Goal: Task Accomplishment & Management: Manage account settings

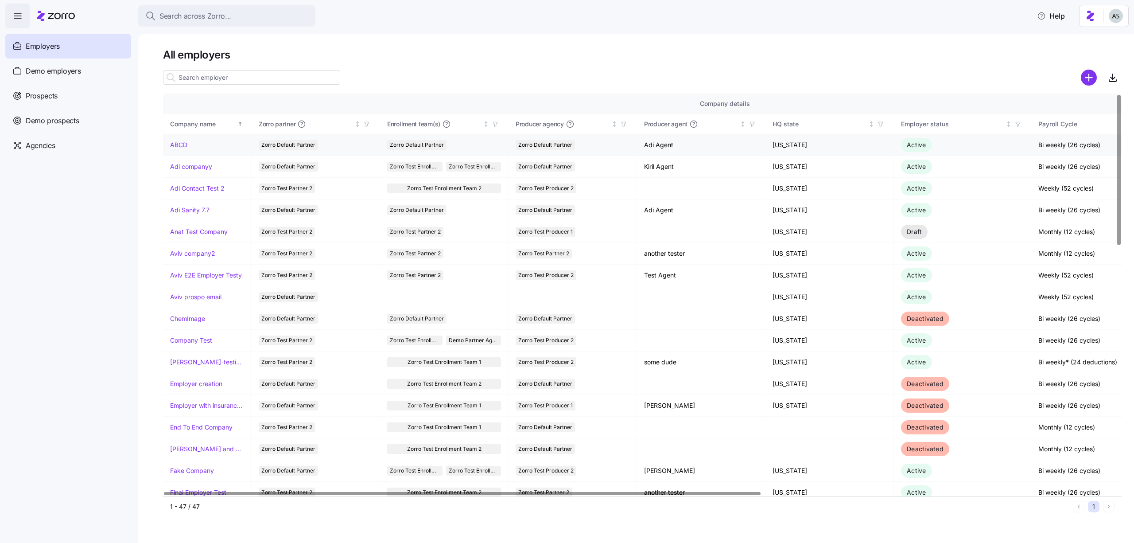
click at [179, 143] on link "ABCD" at bounding box center [178, 144] width 17 height 9
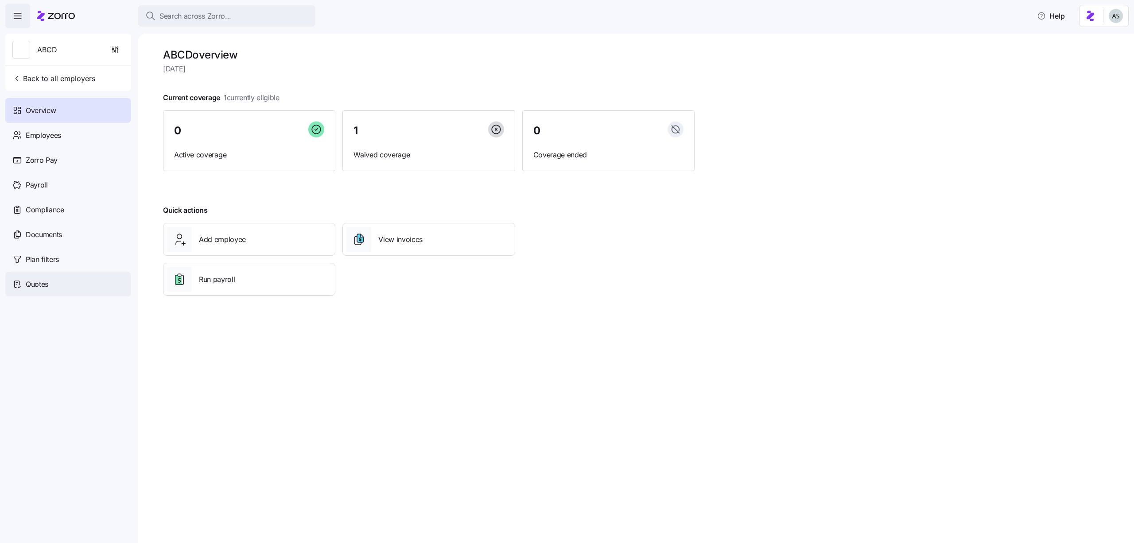
click at [65, 283] on div "Quotes" at bounding box center [68, 284] width 126 height 25
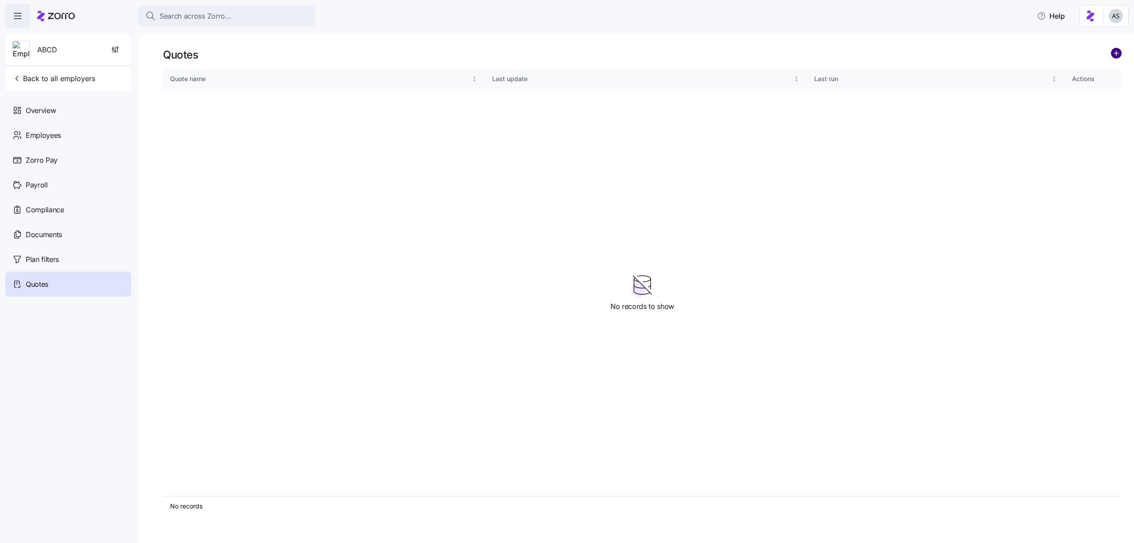
click at [1118, 54] on circle "add icon" at bounding box center [1117, 53] width 10 height 10
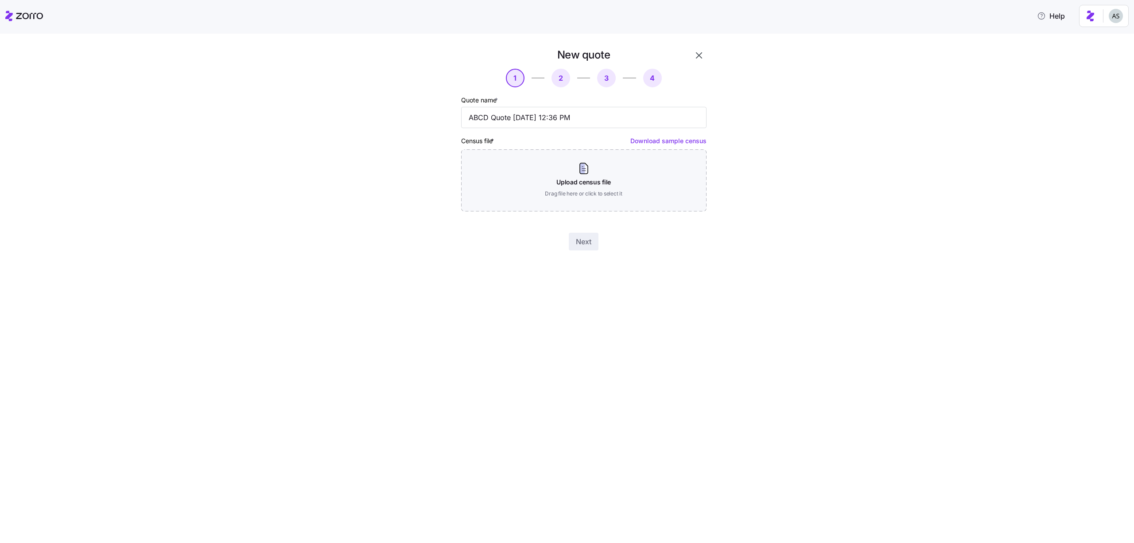
click at [693, 55] on button "button" at bounding box center [699, 55] width 15 height 15
click at [32, 15] on icon at bounding box center [24, 16] width 38 height 11
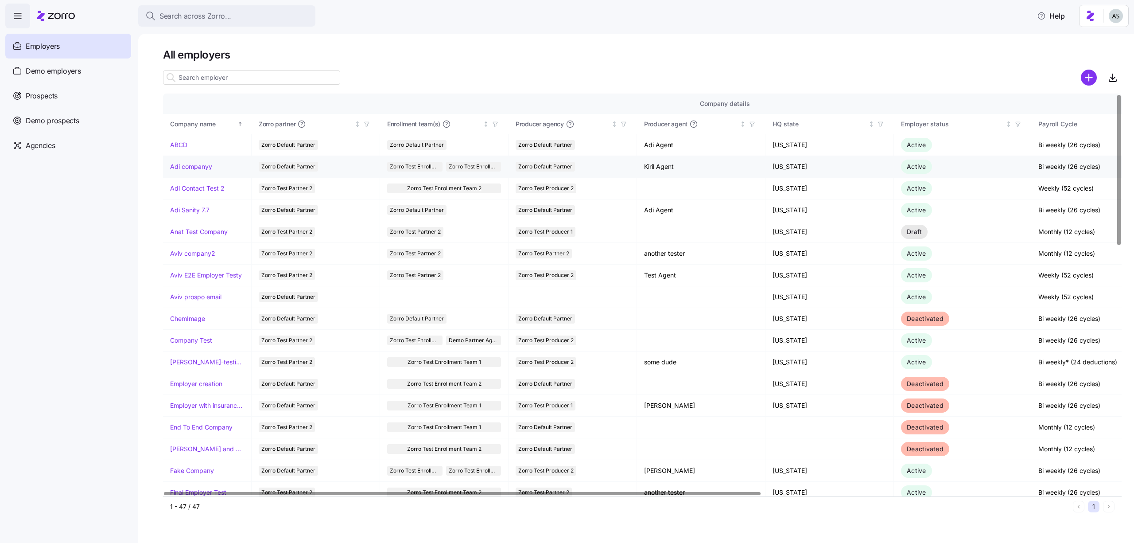
click at [200, 163] on link "Adi companyy" at bounding box center [191, 166] width 42 height 9
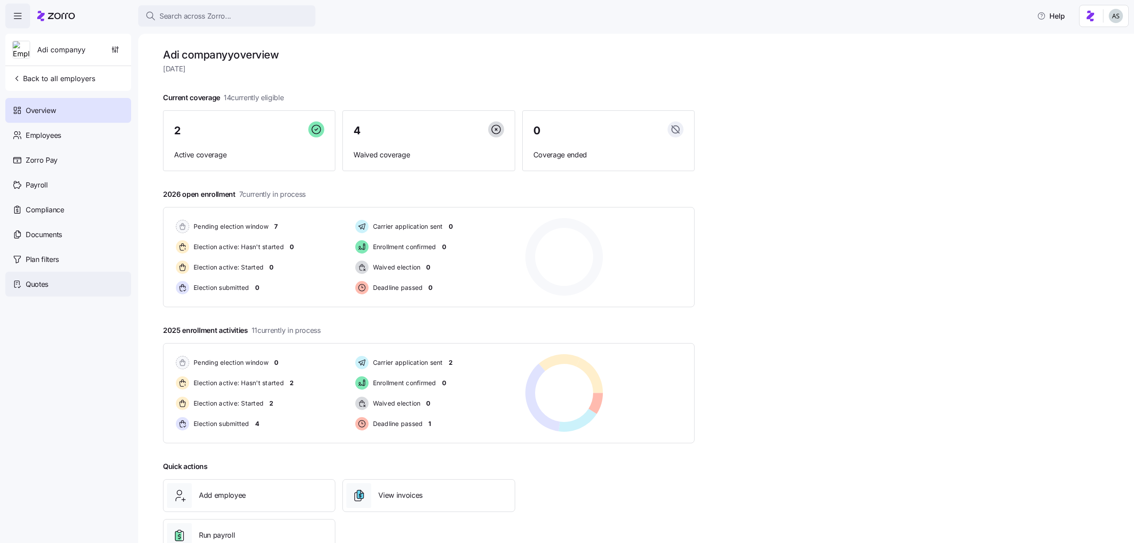
click at [95, 276] on div "Quotes" at bounding box center [68, 284] width 126 height 25
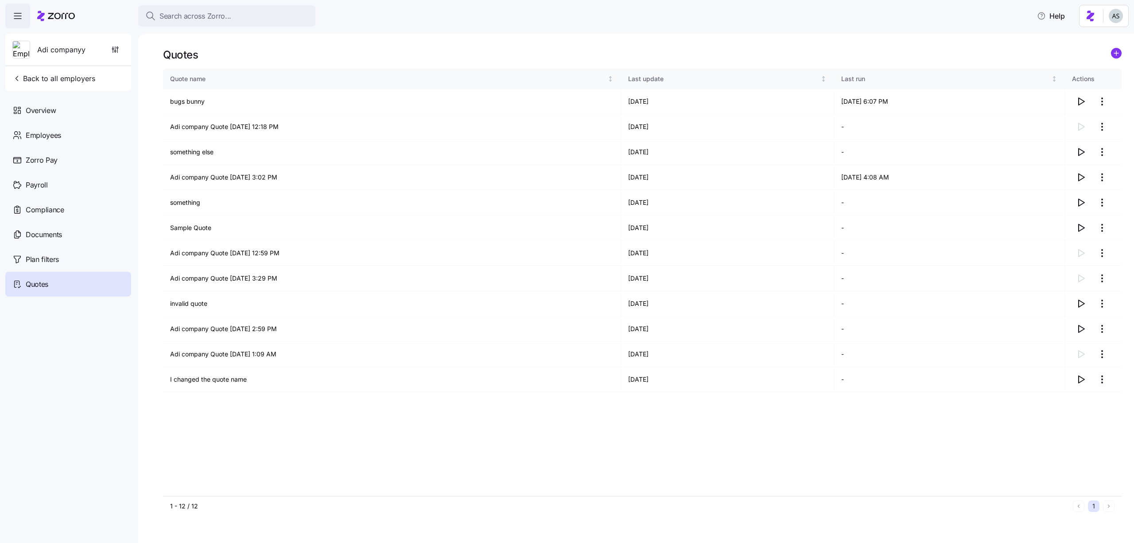
click at [62, 16] on icon at bounding box center [56, 16] width 38 height 11
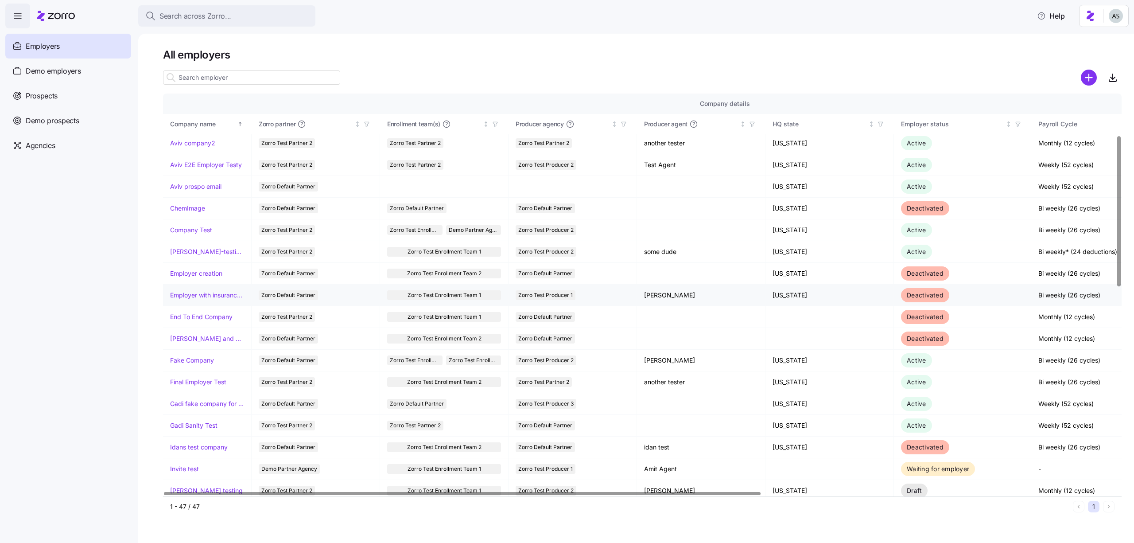
scroll to position [111, 0]
click at [94, 89] on div "Prospects" at bounding box center [68, 95] width 126 height 25
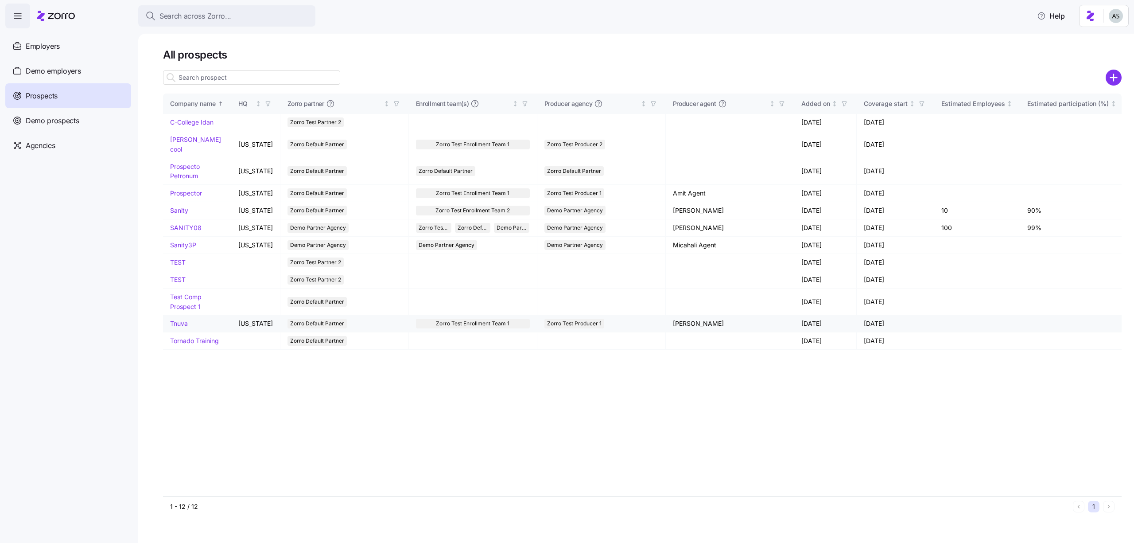
click at [172, 319] on link "Tnuva" at bounding box center [179, 323] width 18 height 8
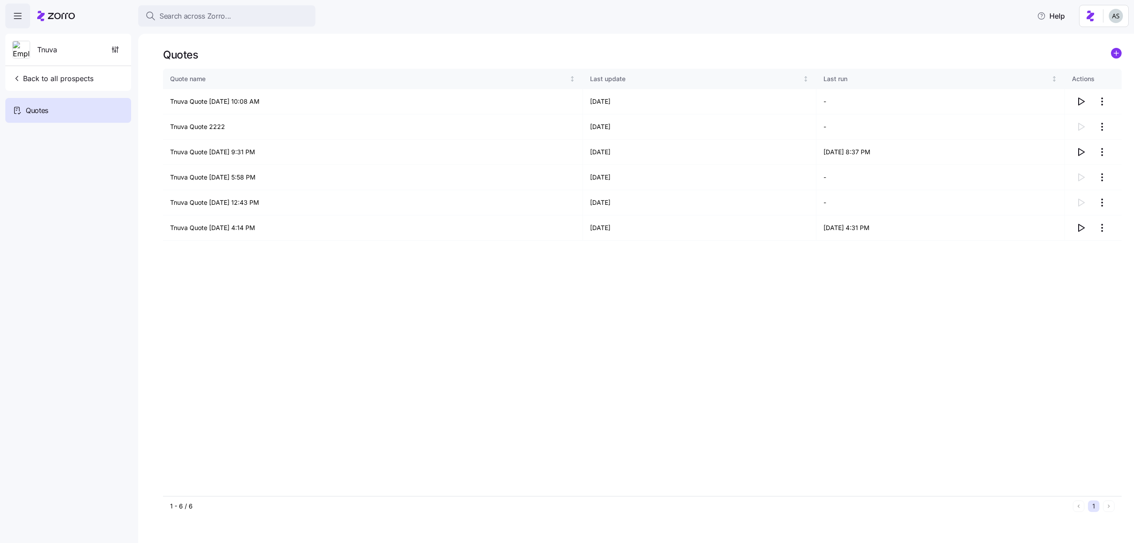
click at [66, 15] on icon at bounding box center [56, 16] width 38 height 11
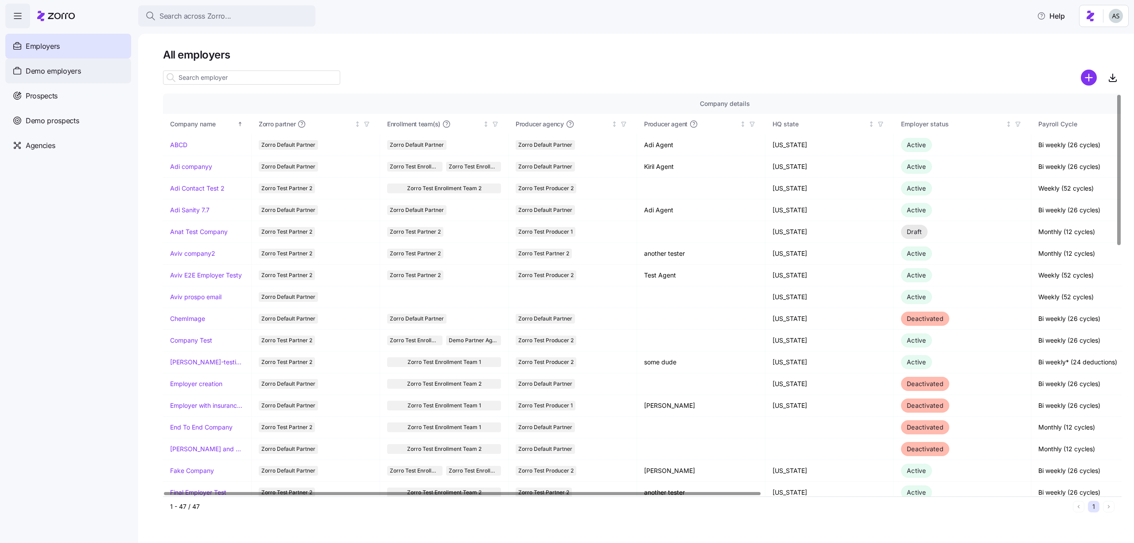
click at [80, 67] on span "Demo employers" at bounding box center [53, 71] width 55 height 11
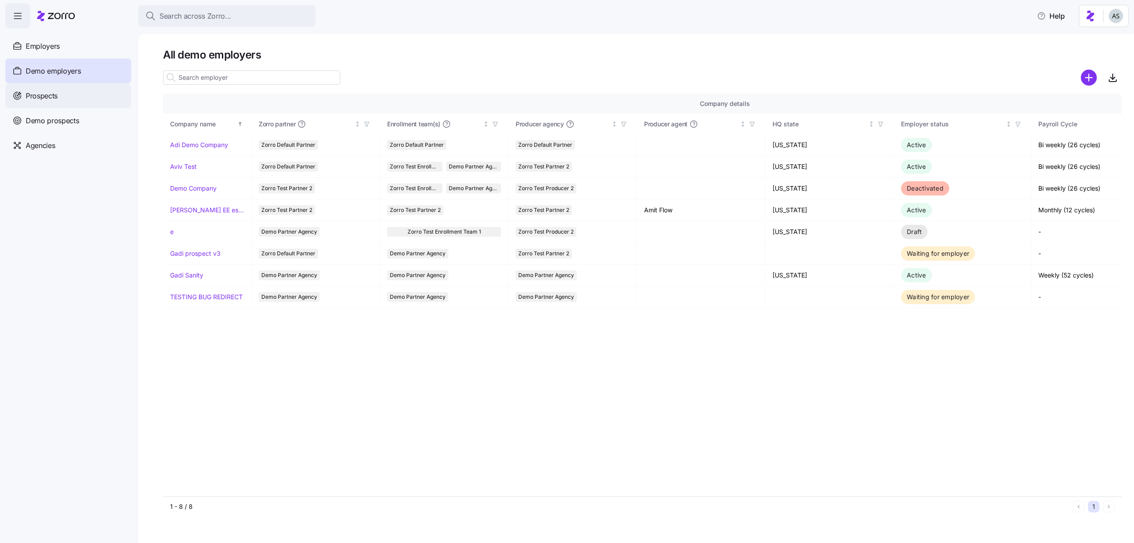
click at [87, 102] on div "Prospects" at bounding box center [68, 95] width 126 height 25
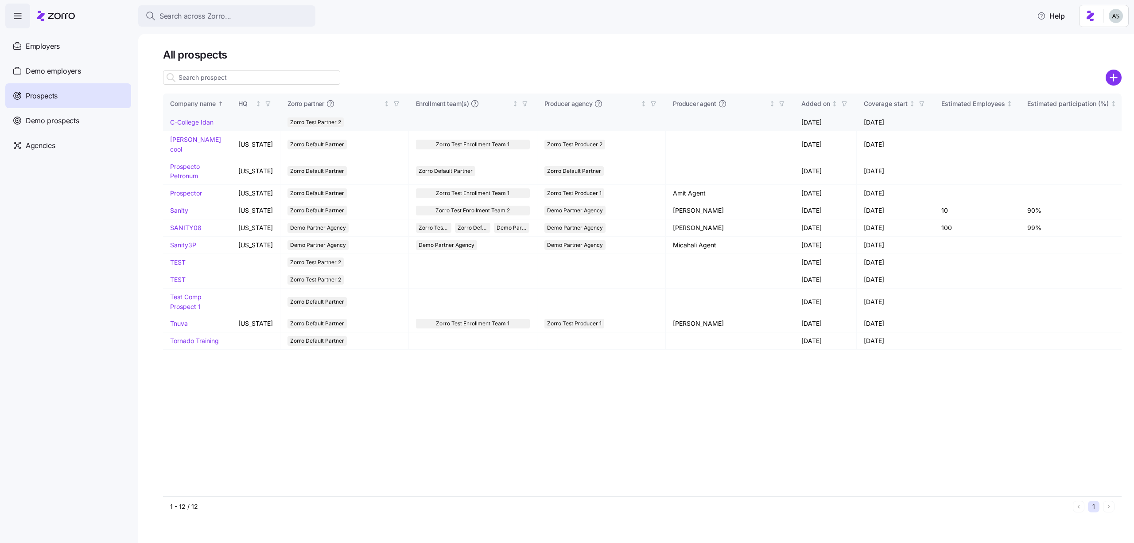
click at [199, 120] on link "C-College Idan" at bounding box center [191, 122] width 43 height 8
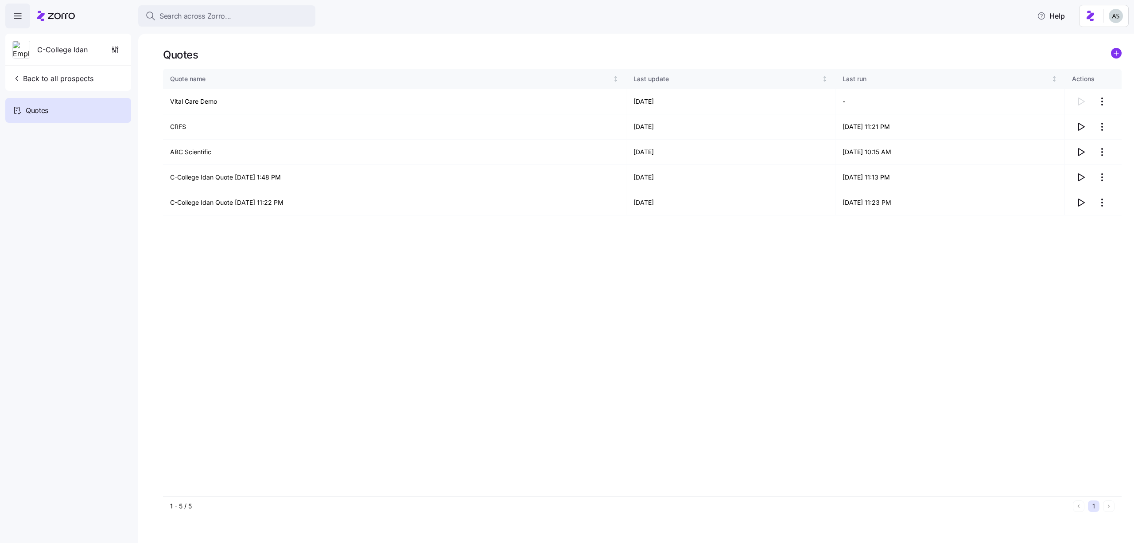
click at [71, 113] on div "Quotes" at bounding box center [68, 110] width 126 height 25
